Goal: Browse casually: Explore the website without a specific task or goal

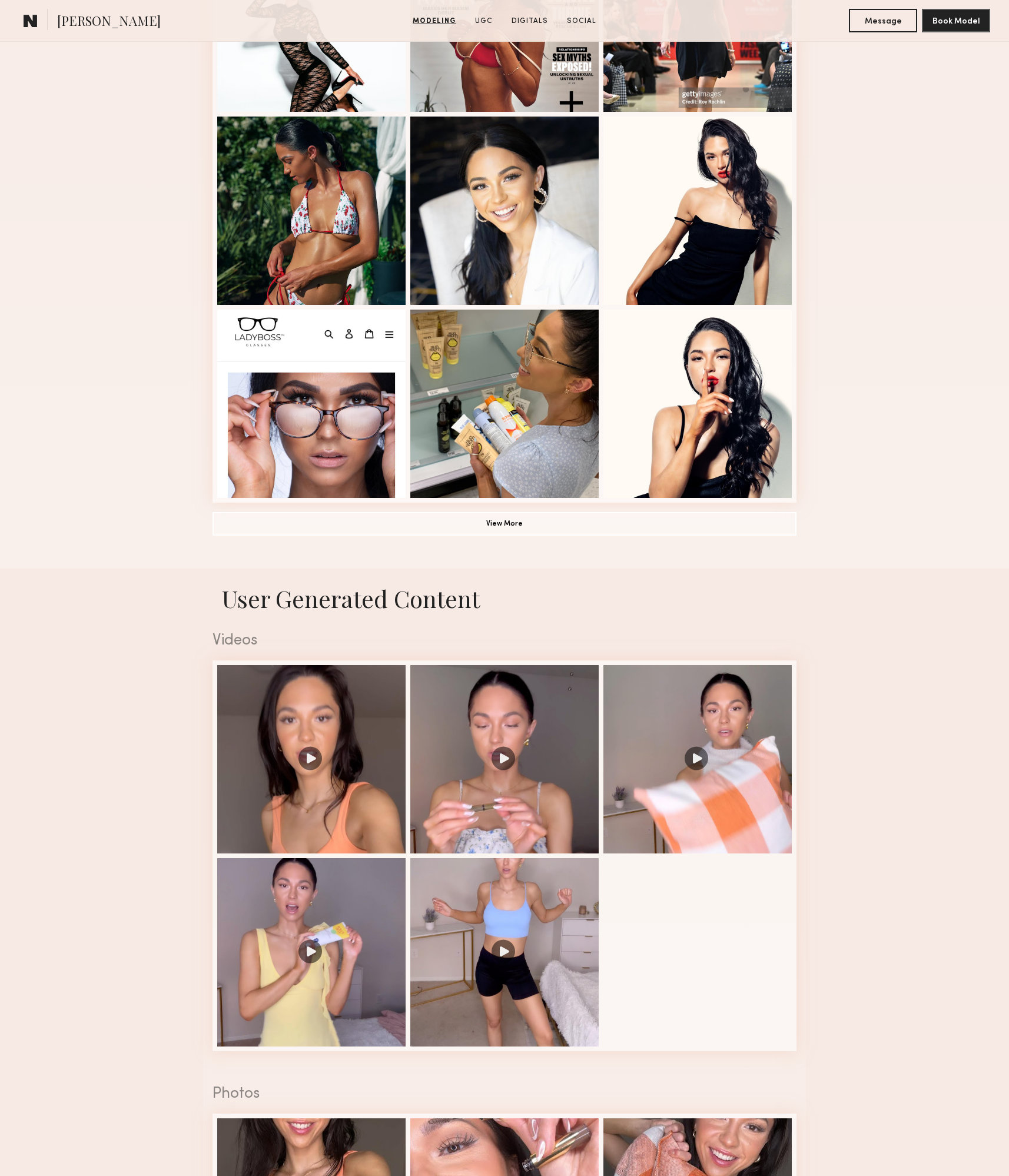
scroll to position [611, 0]
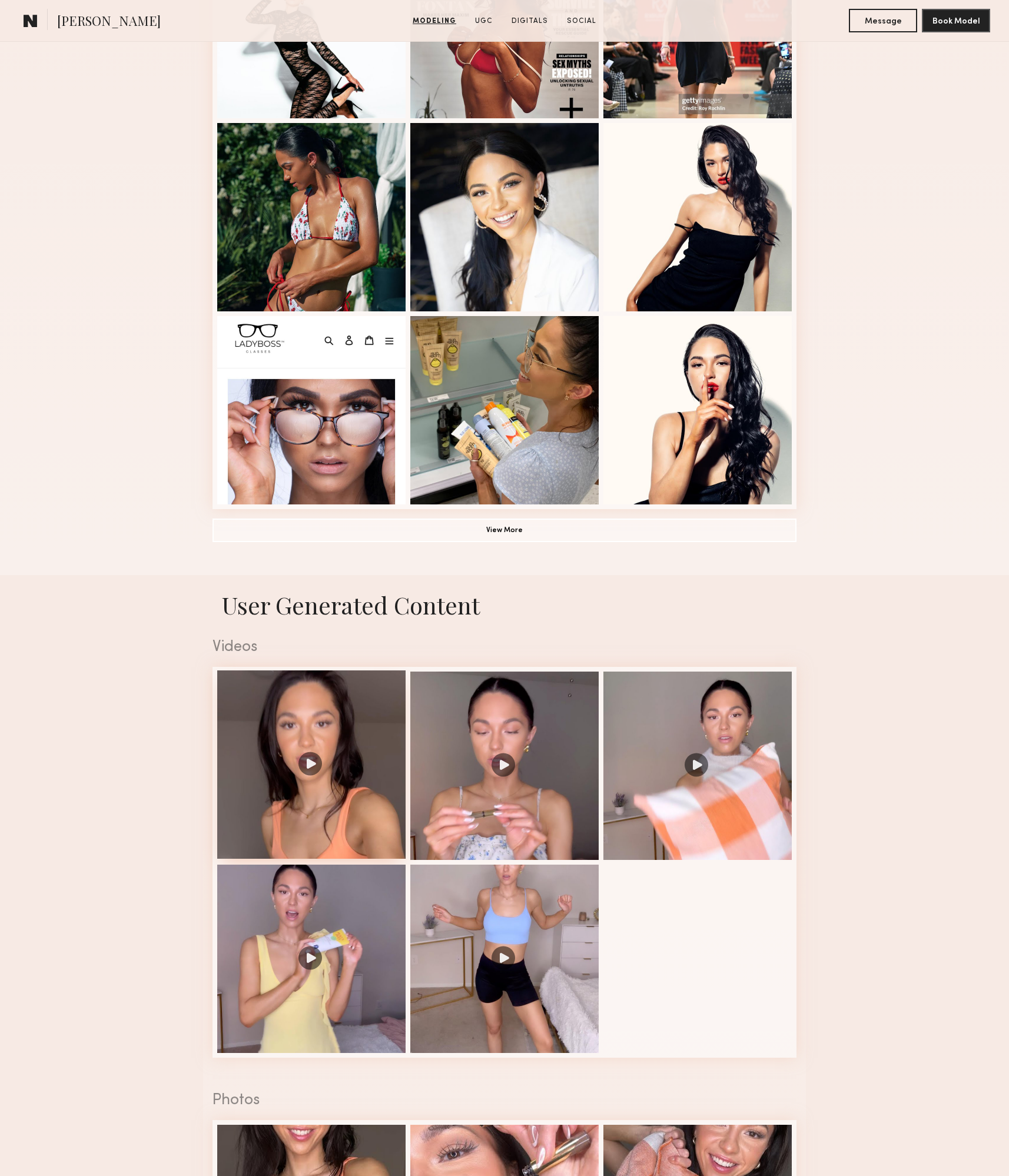
click at [315, 778] on div at bounding box center [311, 765] width 188 height 188
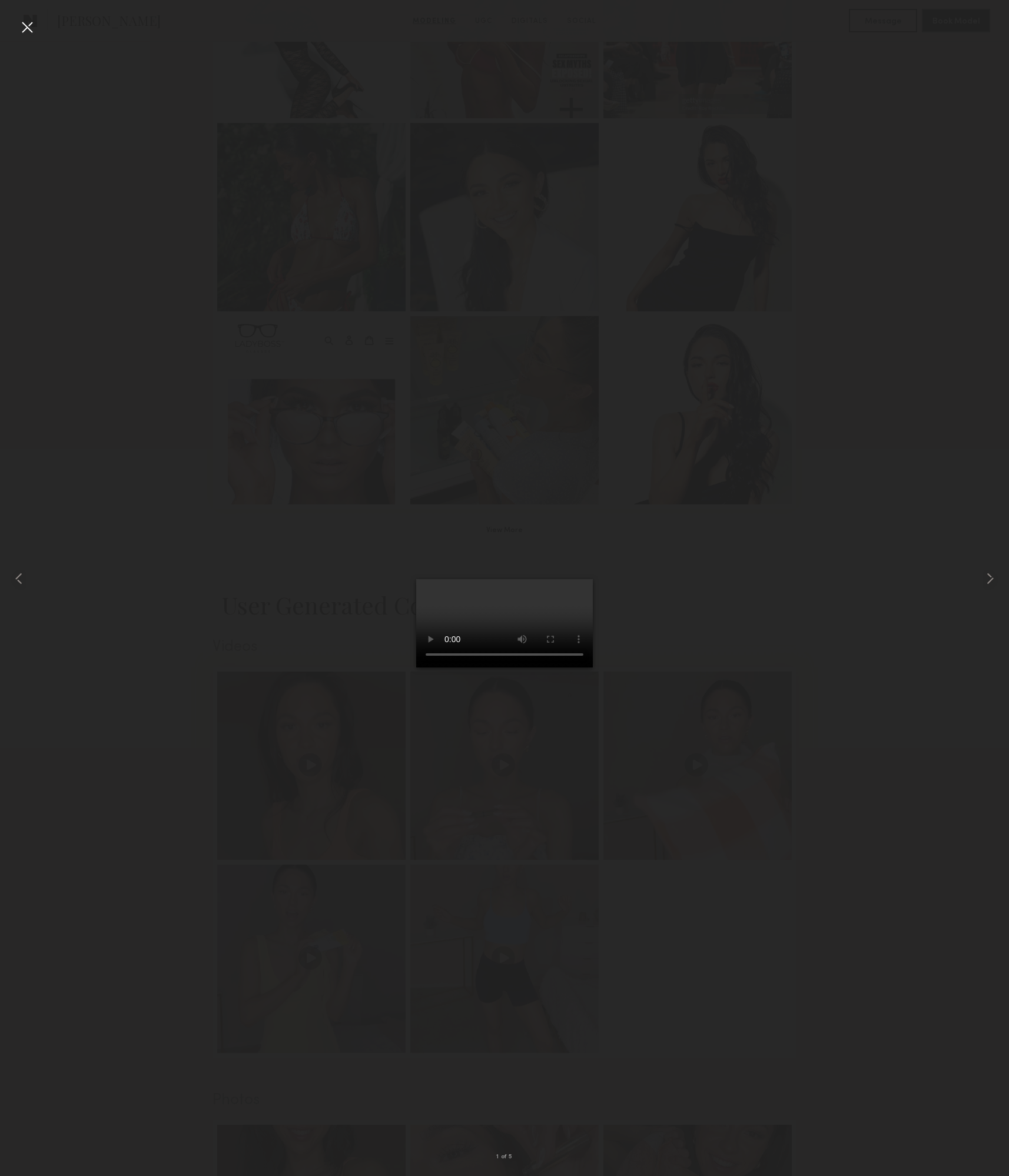
click at [30, 29] on div at bounding box center [27, 27] width 19 height 19
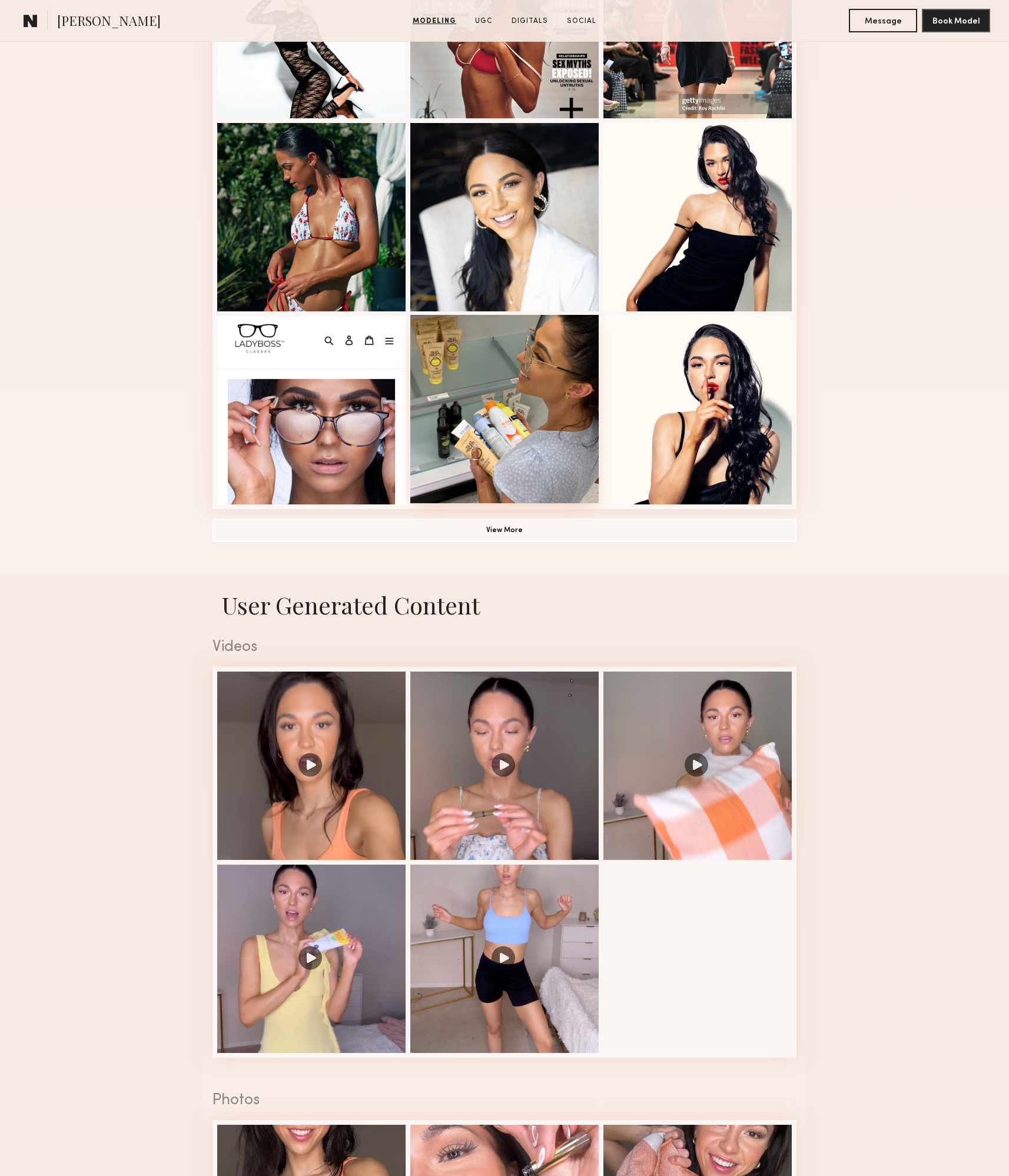
scroll to position [552, 0]
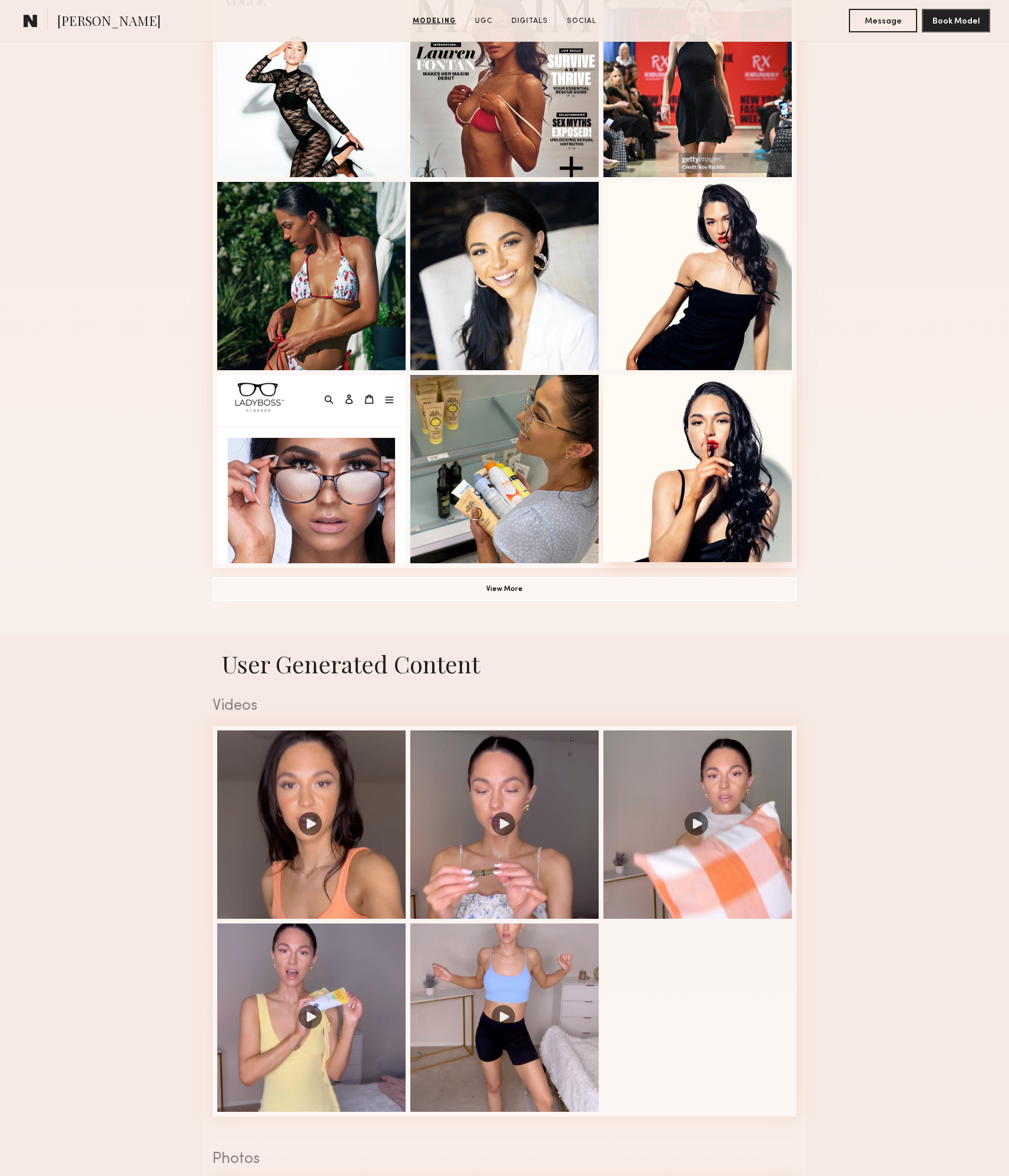
click at [673, 511] on div at bounding box center [698, 468] width 188 height 188
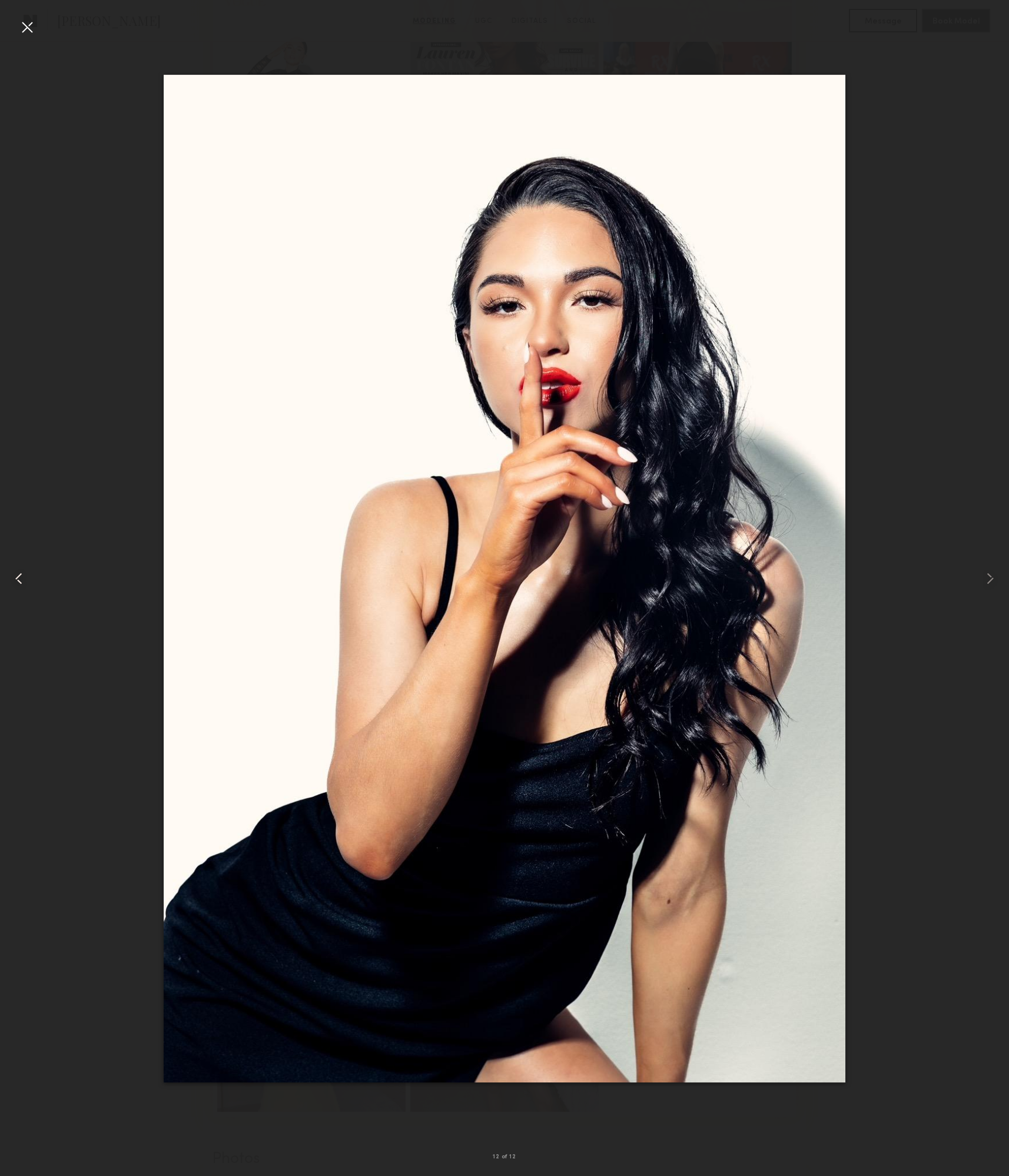
click at [23, 577] on common-icon at bounding box center [19, 578] width 19 height 19
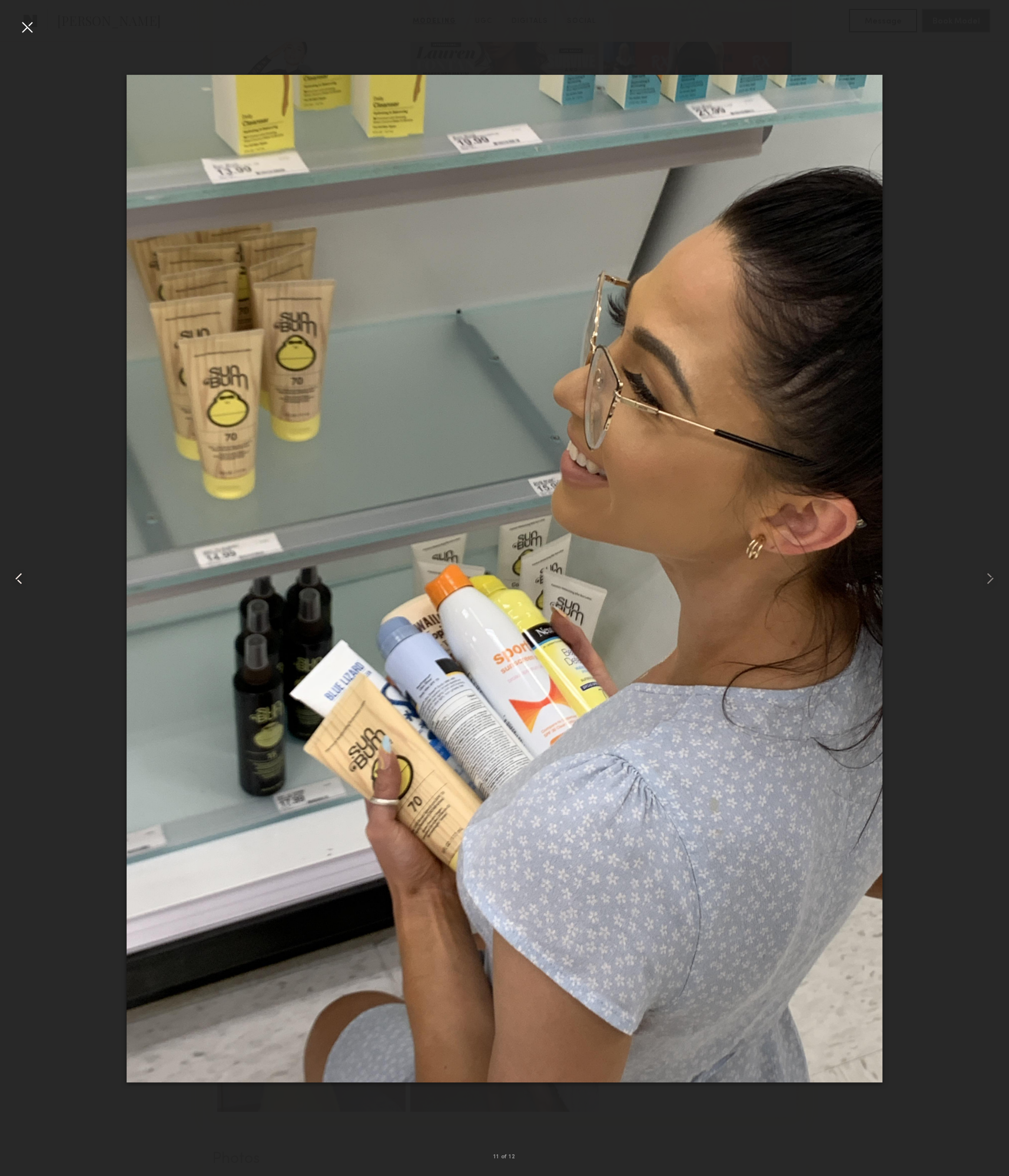
click at [23, 577] on common-icon at bounding box center [19, 578] width 19 height 19
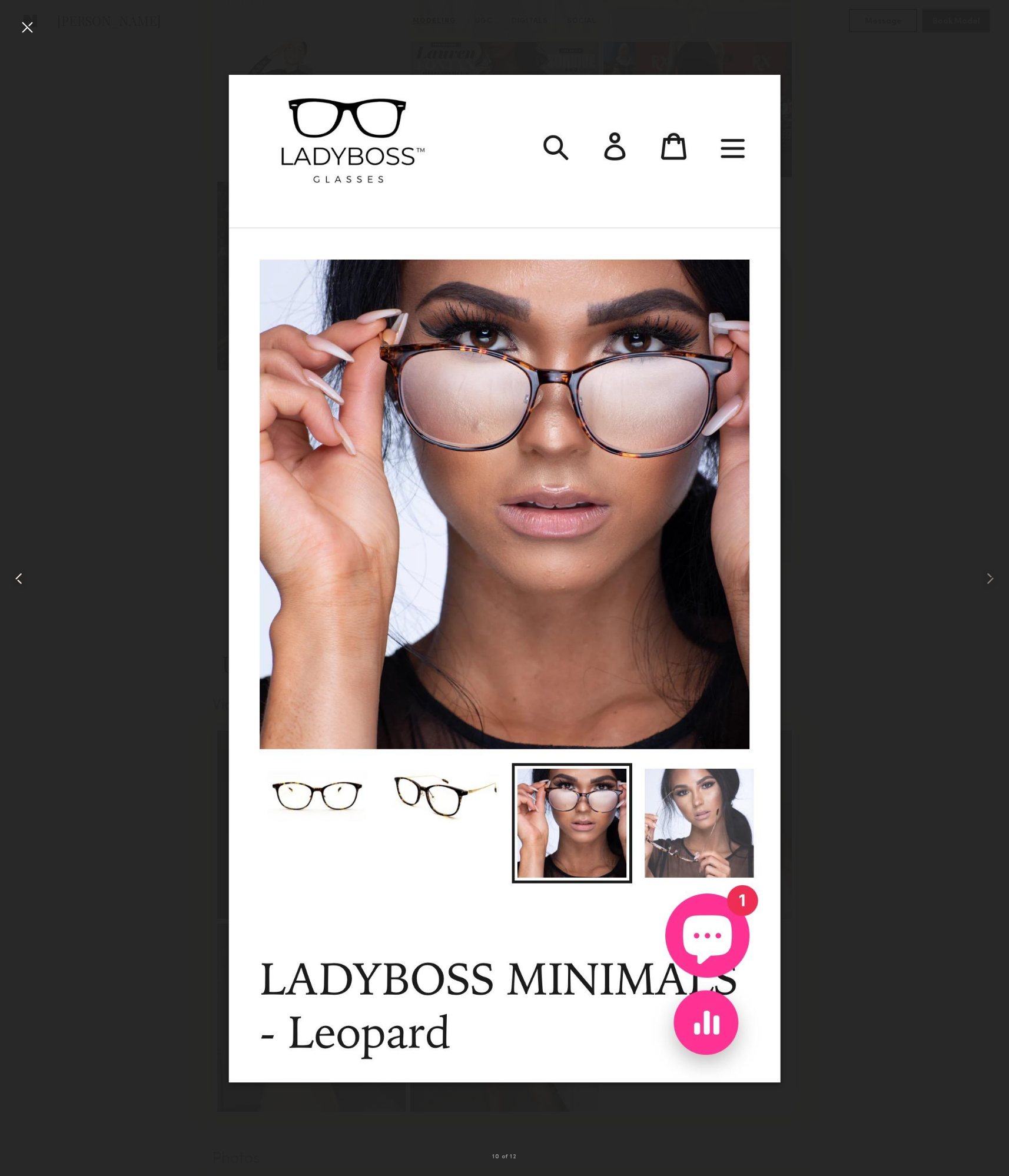
click at [23, 577] on common-icon at bounding box center [19, 578] width 19 height 19
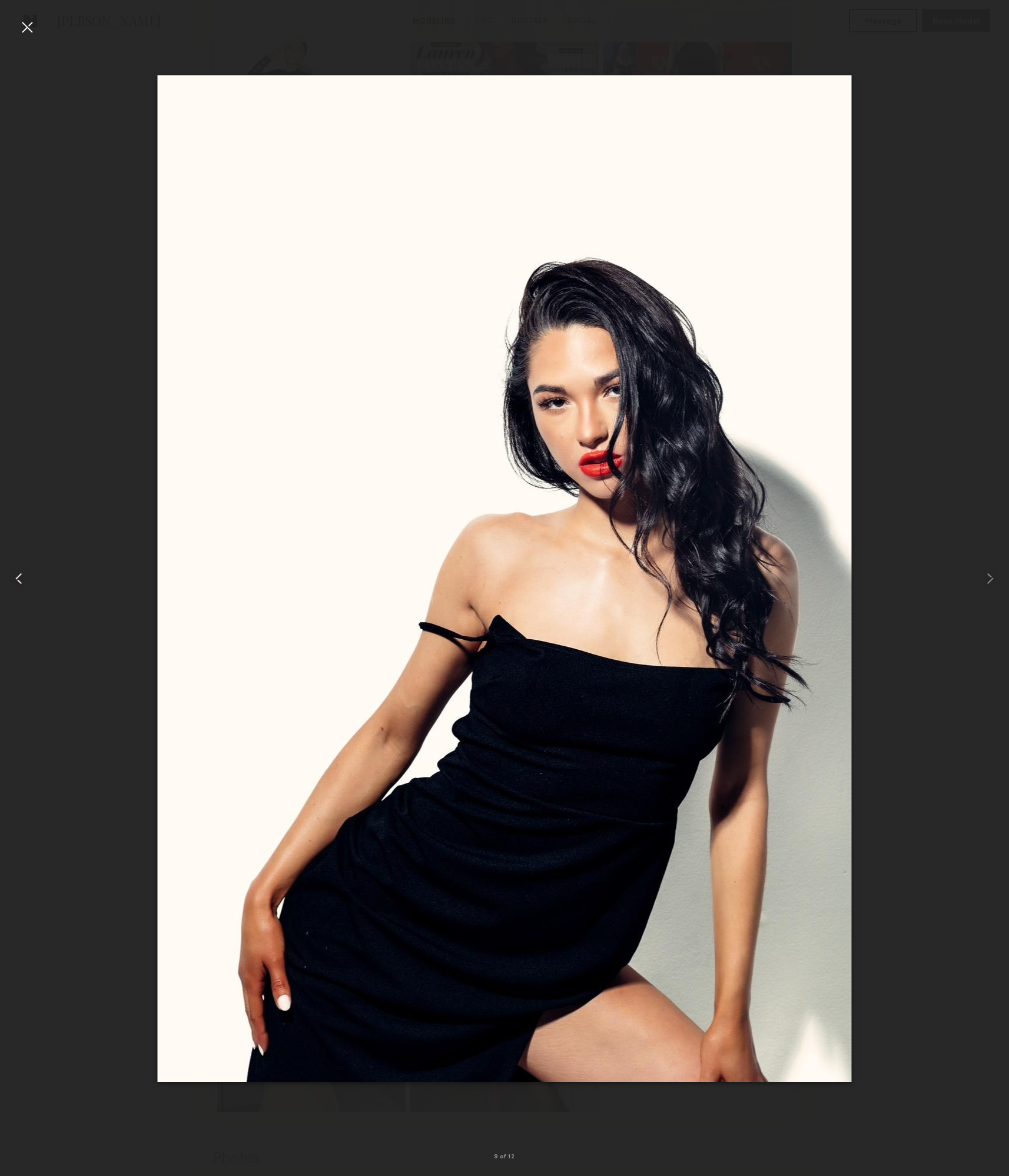
click at [23, 577] on common-icon at bounding box center [19, 578] width 19 height 19
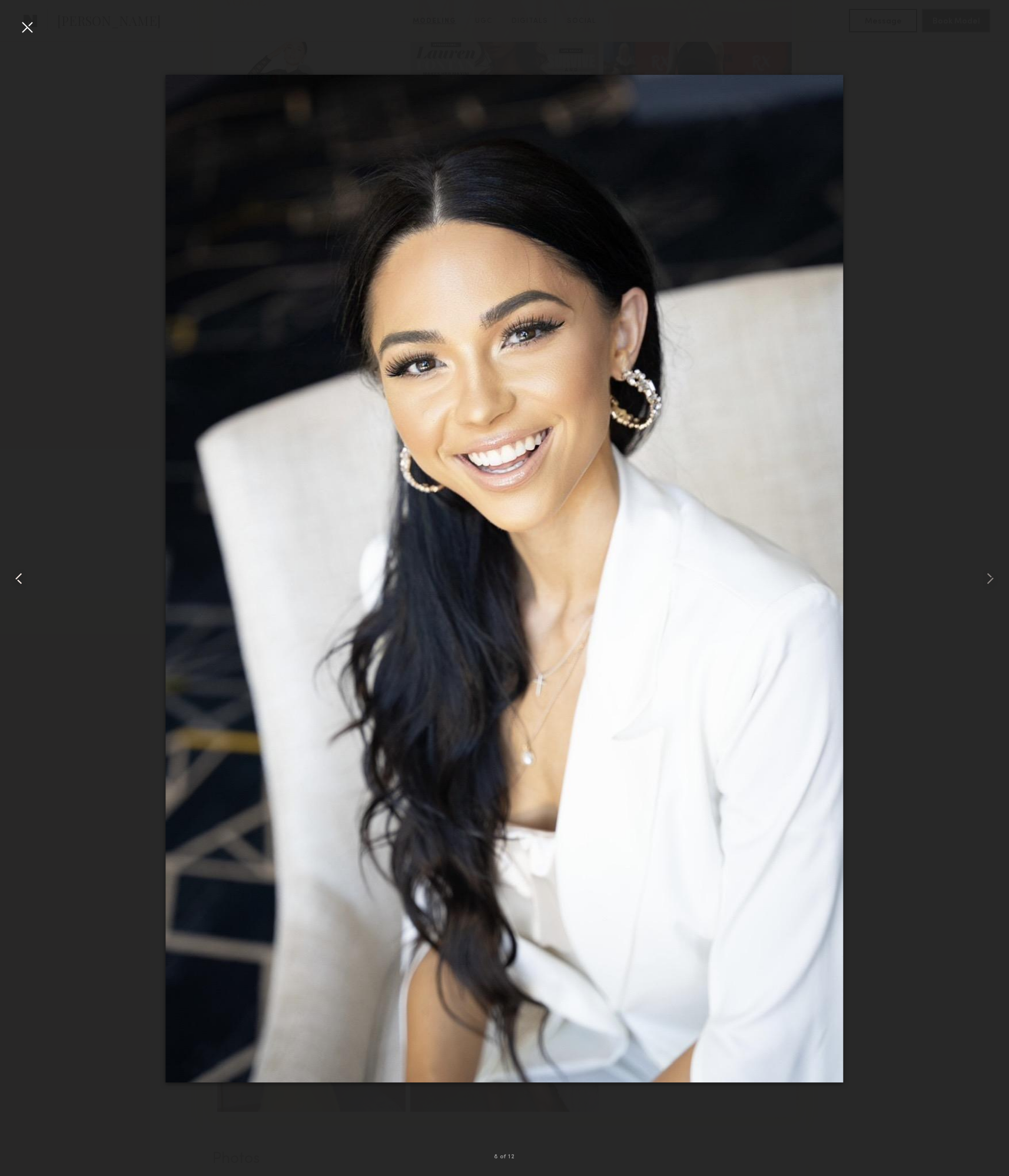
click at [23, 577] on common-icon at bounding box center [19, 578] width 19 height 19
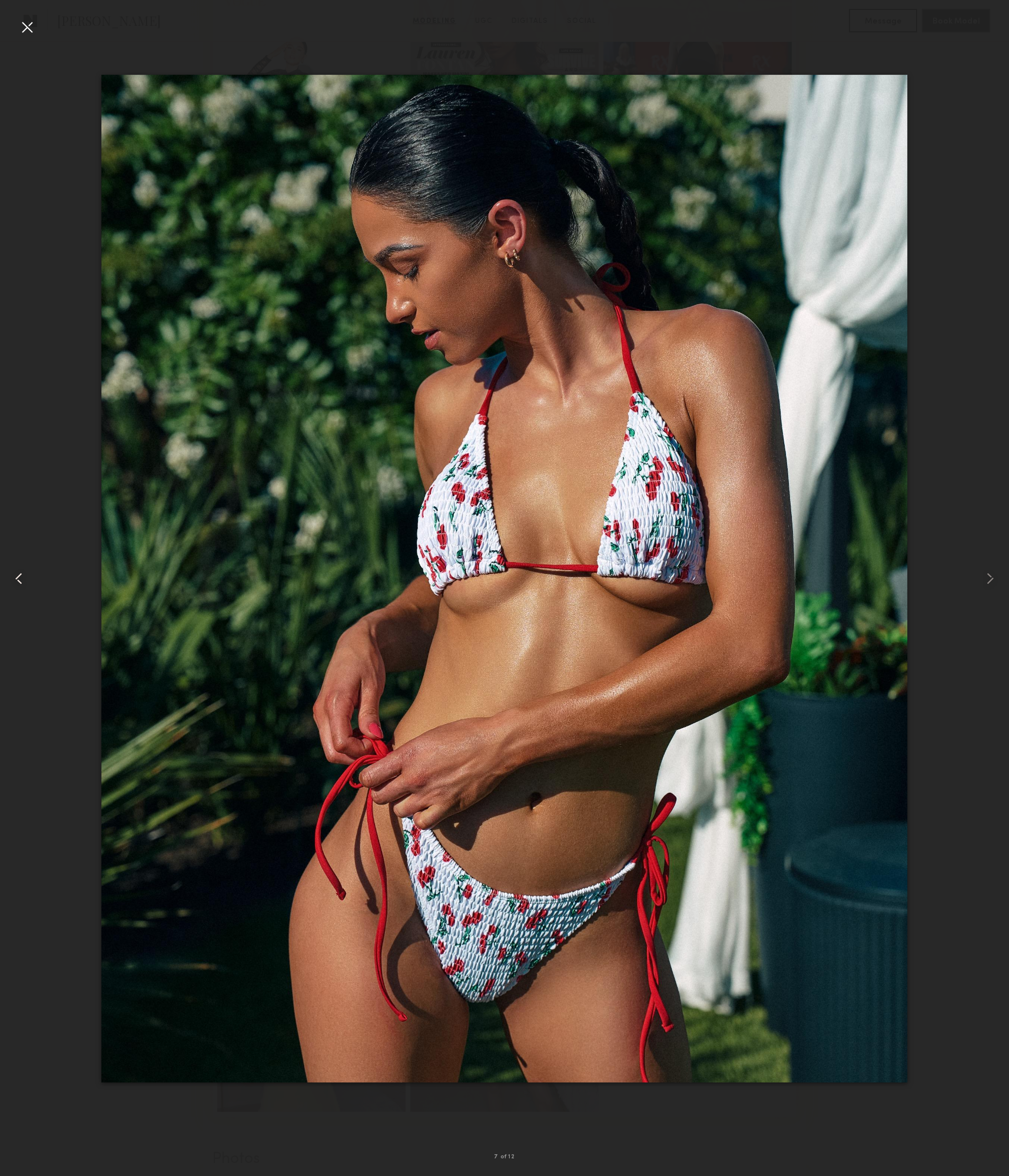
click at [23, 577] on common-icon at bounding box center [19, 578] width 19 height 19
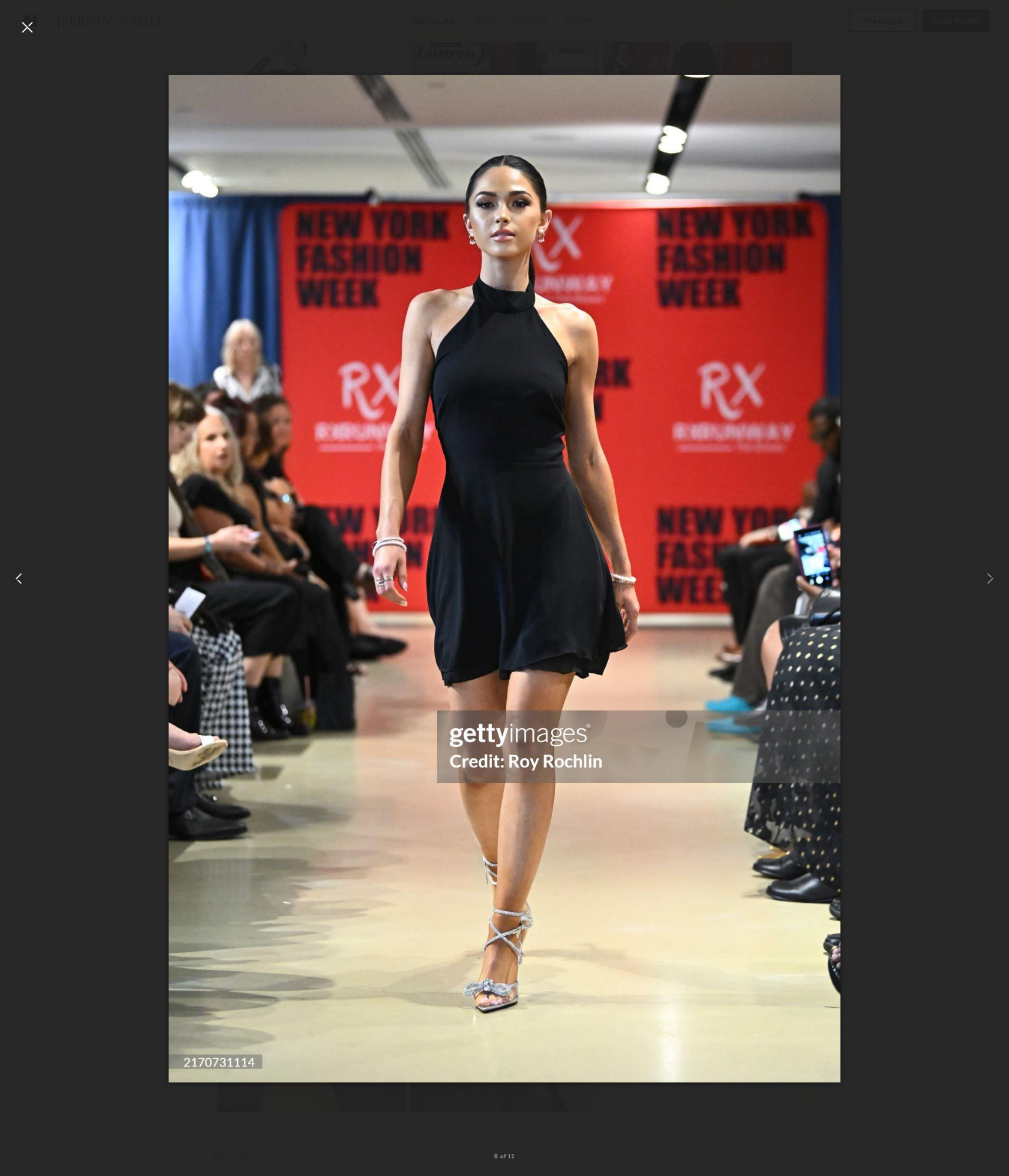
click at [23, 577] on common-icon at bounding box center [19, 578] width 19 height 19
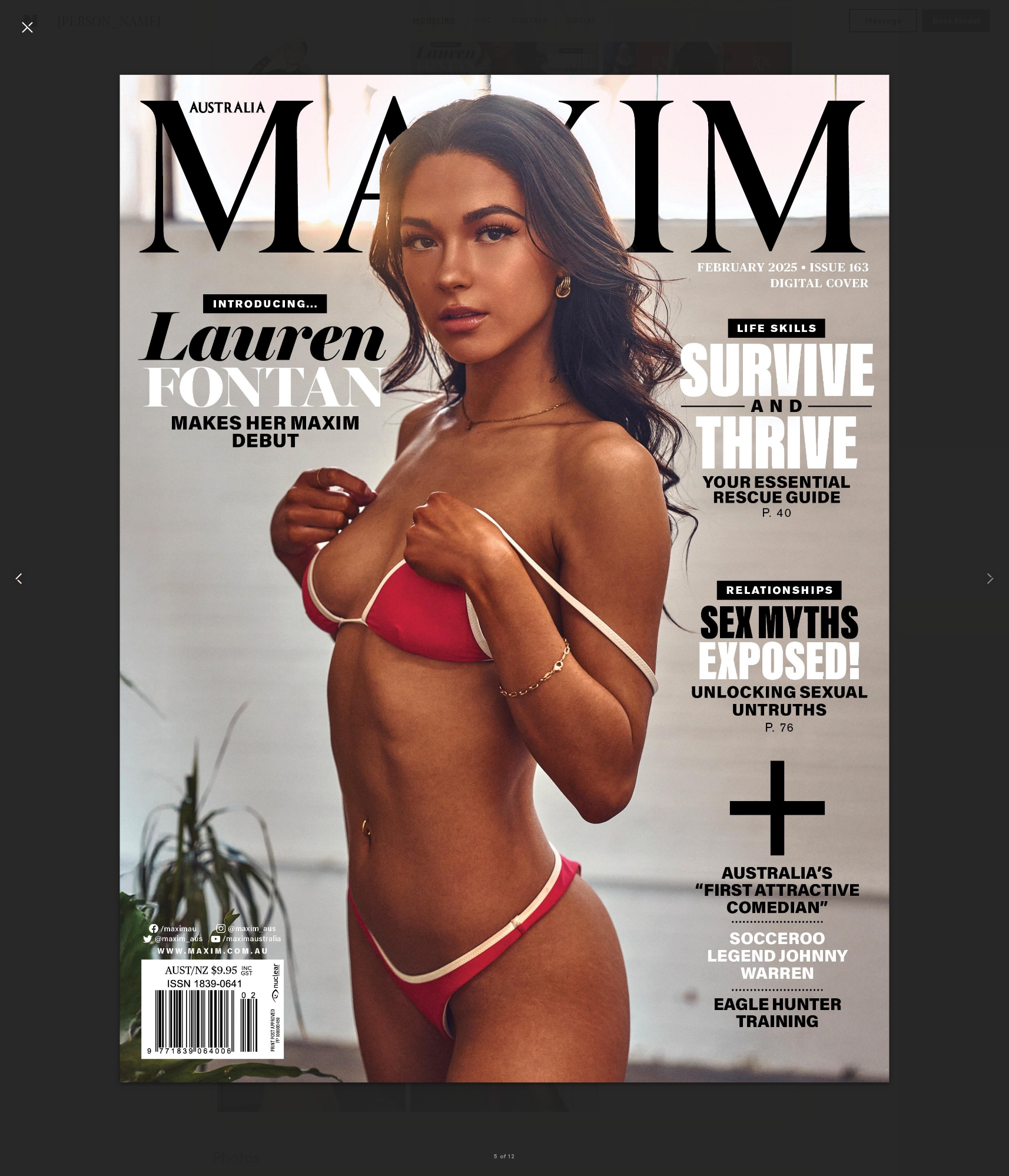
click at [23, 577] on common-icon at bounding box center [19, 578] width 19 height 19
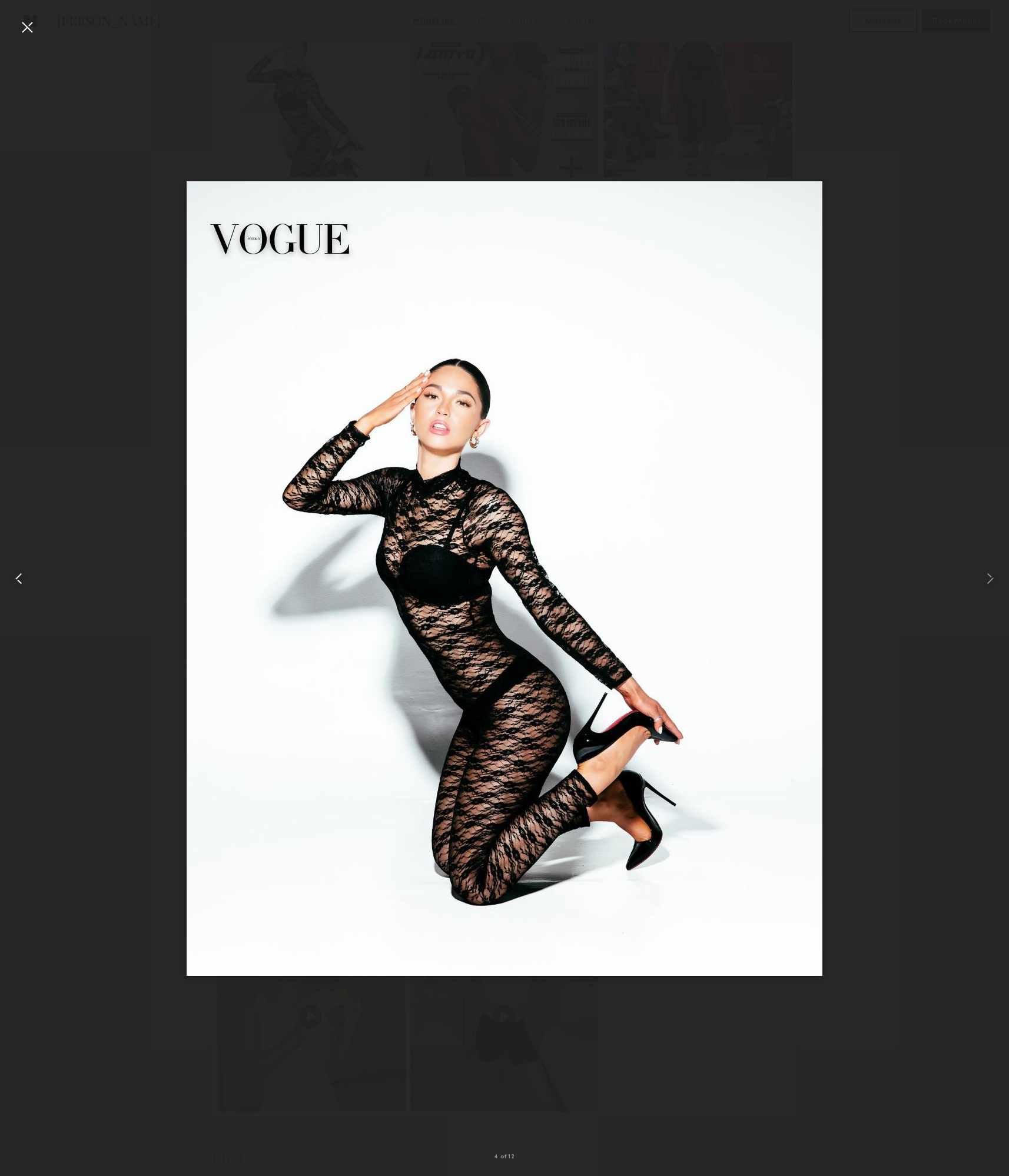
click at [23, 577] on common-icon at bounding box center [19, 578] width 19 height 19
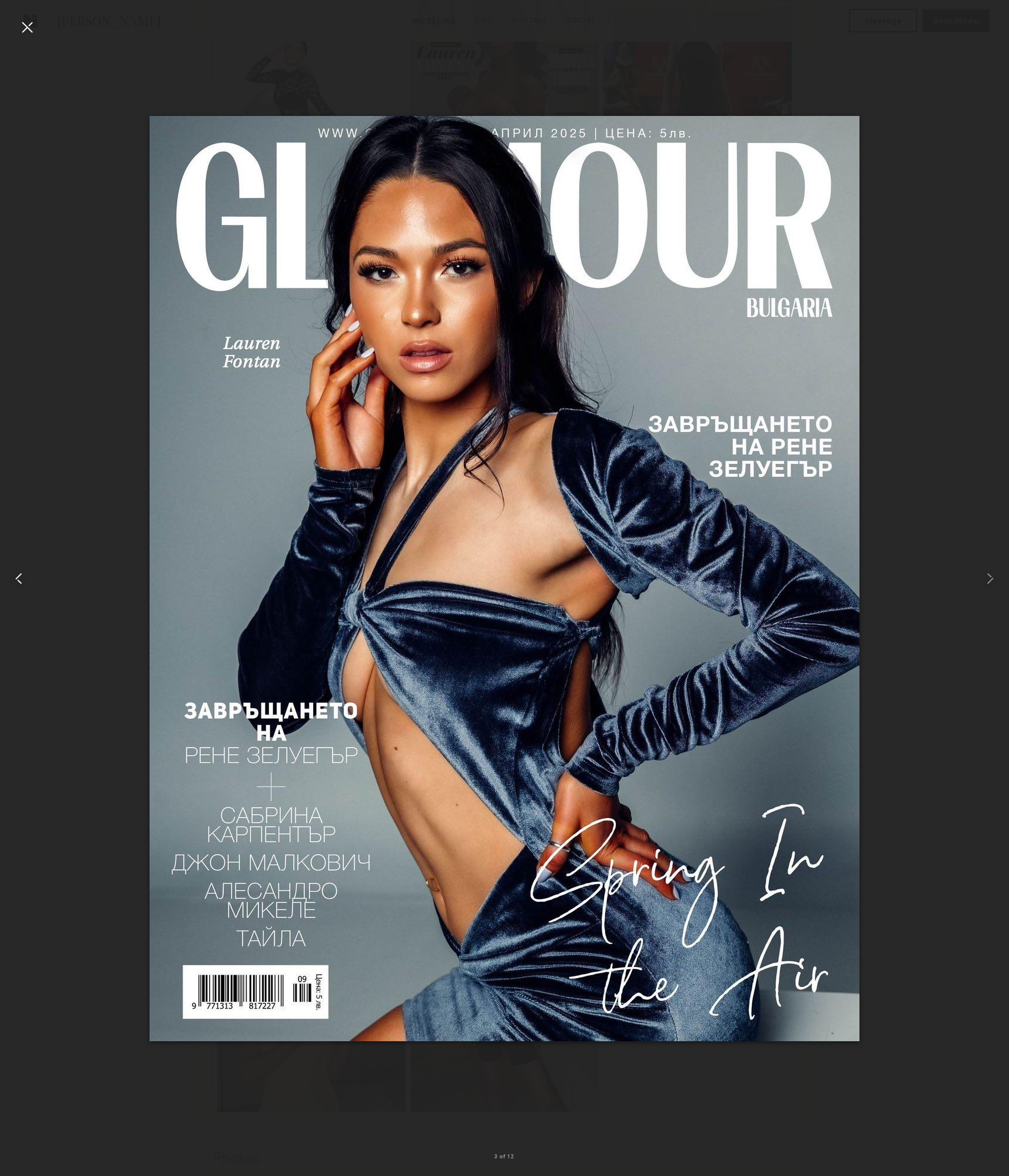
click at [23, 577] on common-icon at bounding box center [19, 578] width 19 height 19
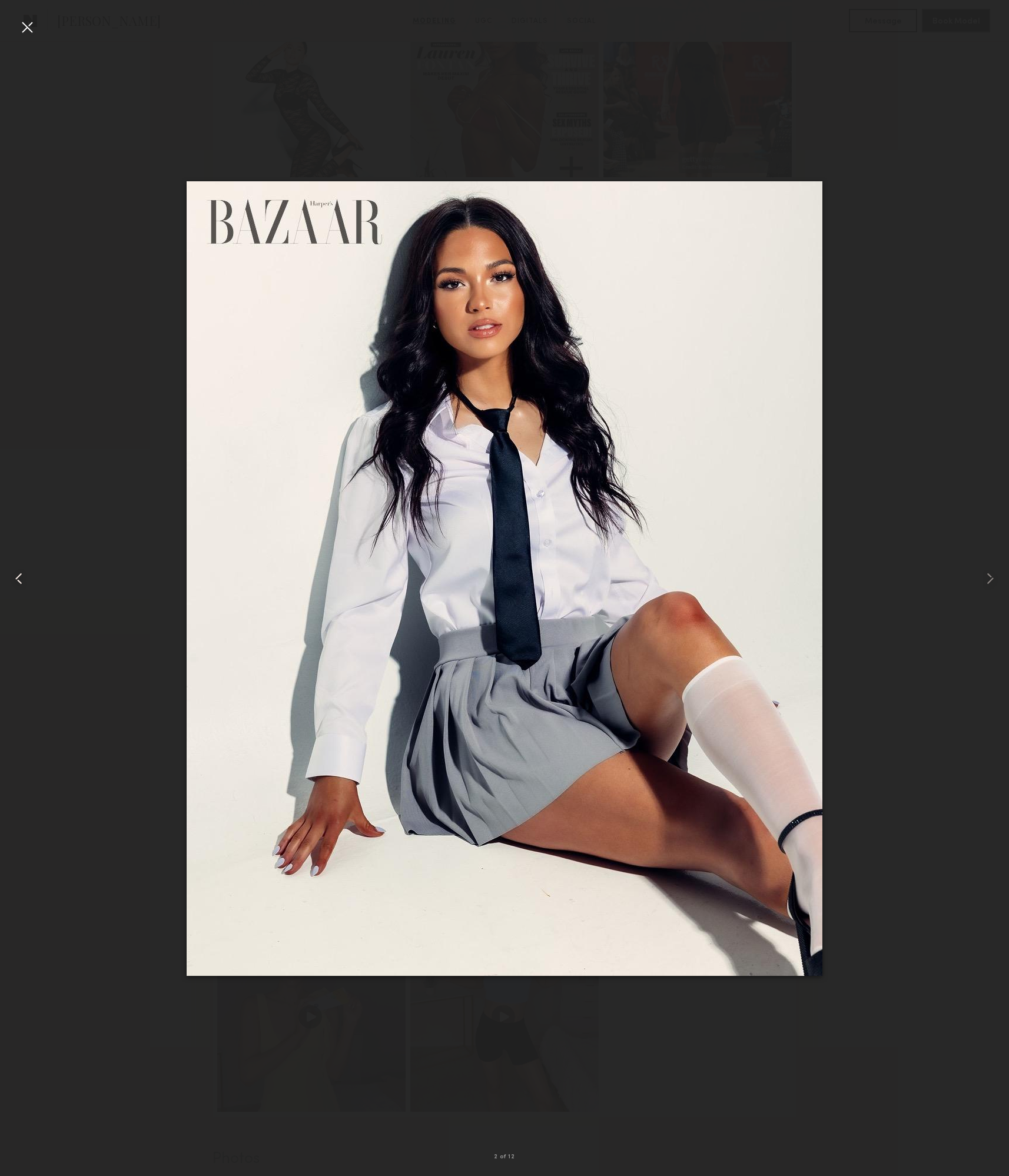
click at [23, 577] on common-icon at bounding box center [19, 578] width 19 height 19
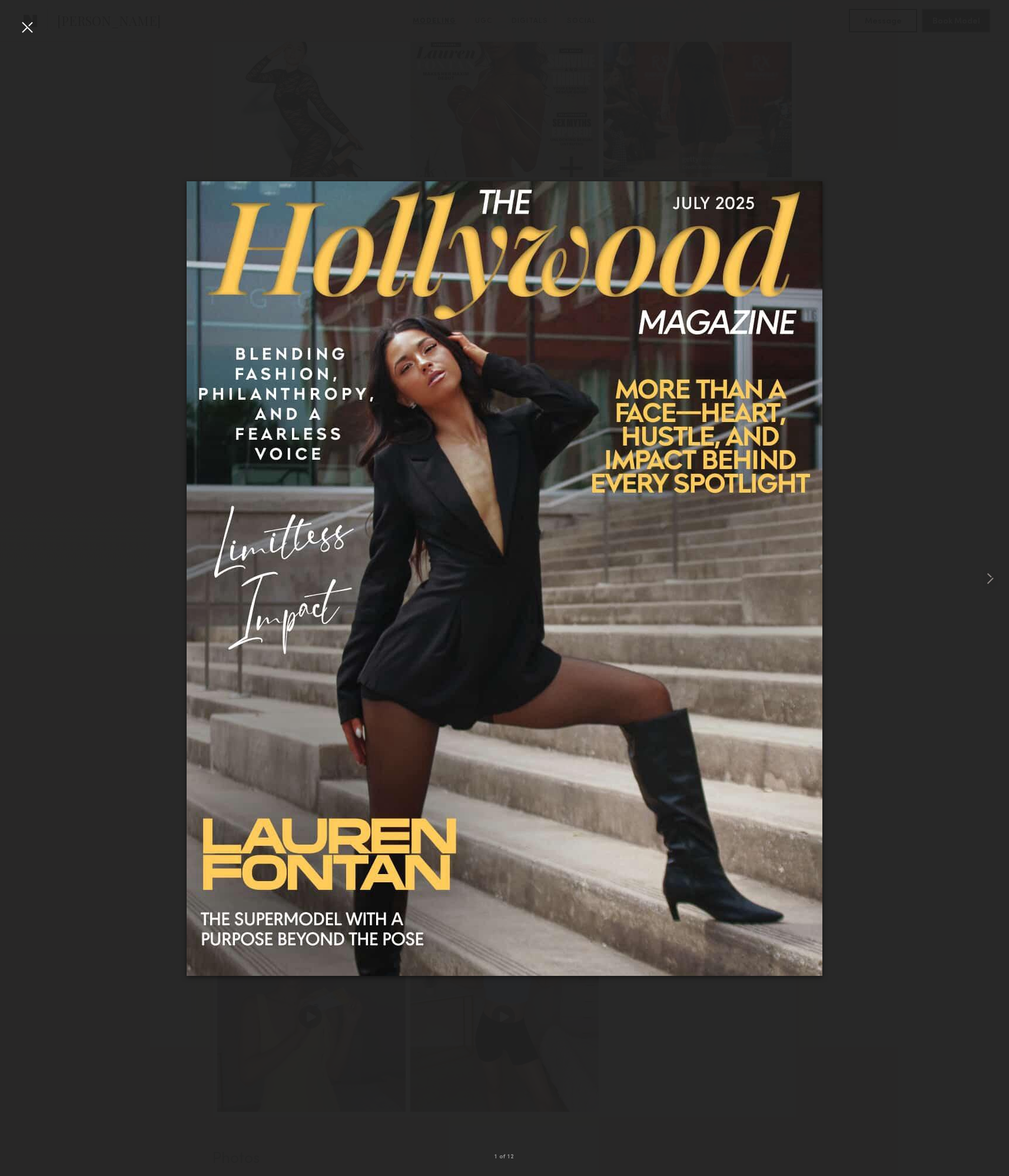
click at [23, 577] on div at bounding box center [504, 578] width 1009 height 1120
click at [884, 220] on div at bounding box center [504, 578] width 1009 height 1120
click at [37, 25] on div at bounding box center [504, 578] width 1009 height 1120
click at [34, 25] on div at bounding box center [27, 27] width 19 height 19
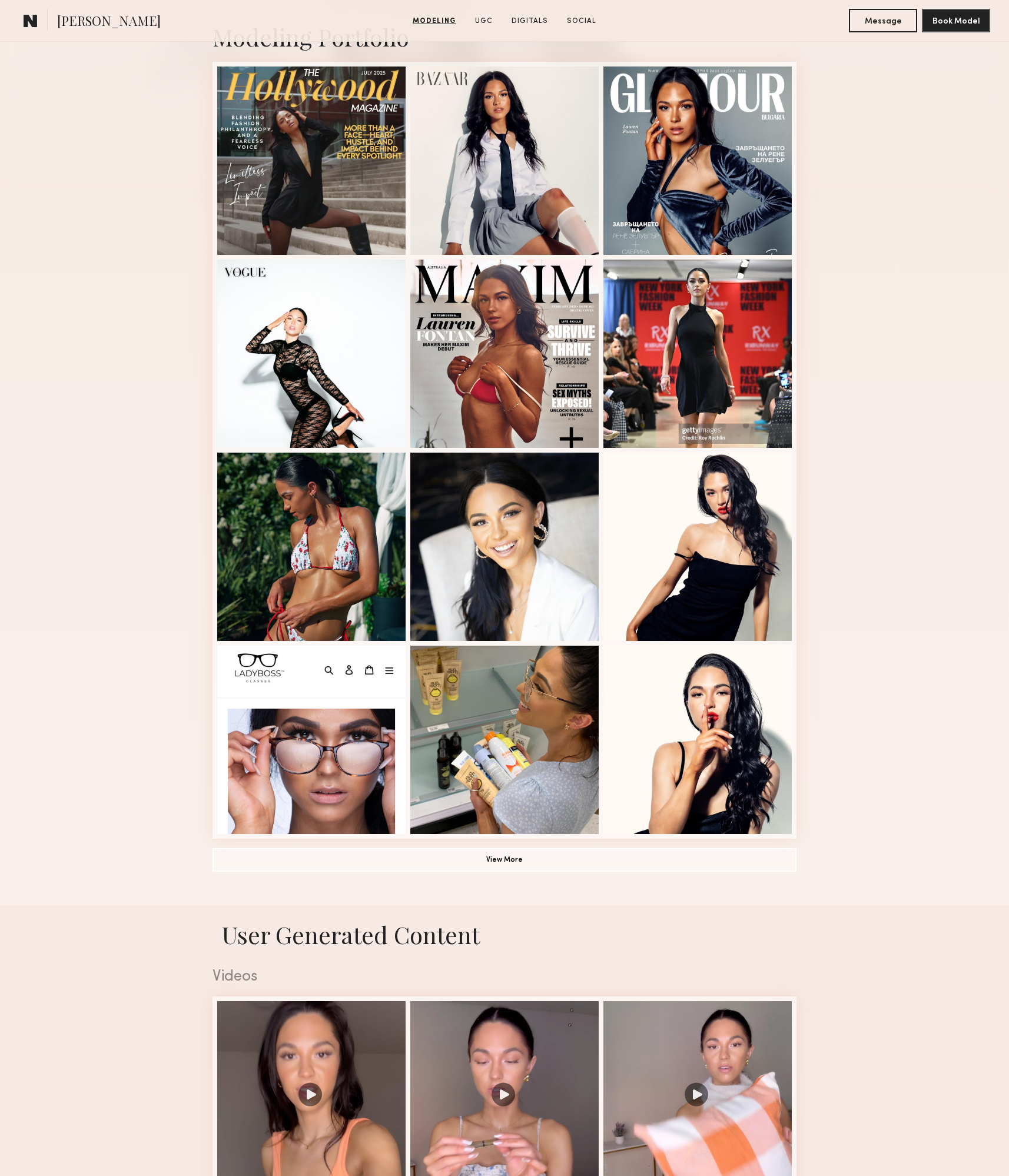
scroll to position [0, 0]
